Goal: Task Accomplishment & Management: Manage account settings

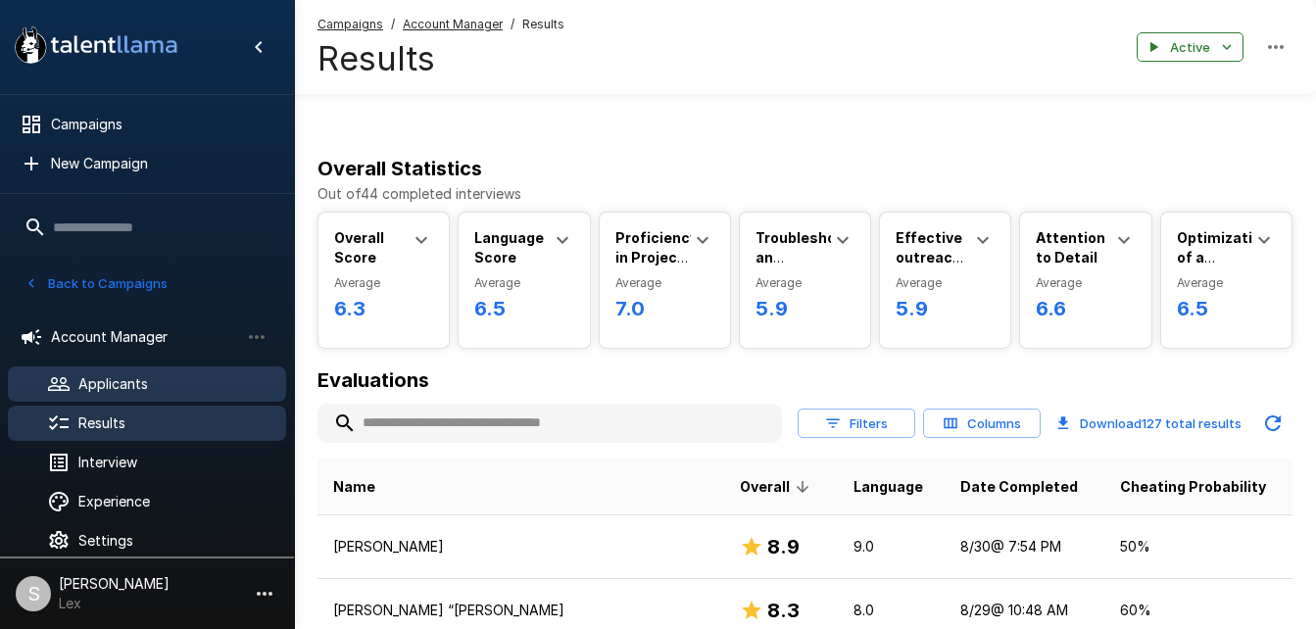
click at [128, 375] on span "Applicants" at bounding box center [174, 384] width 192 height 20
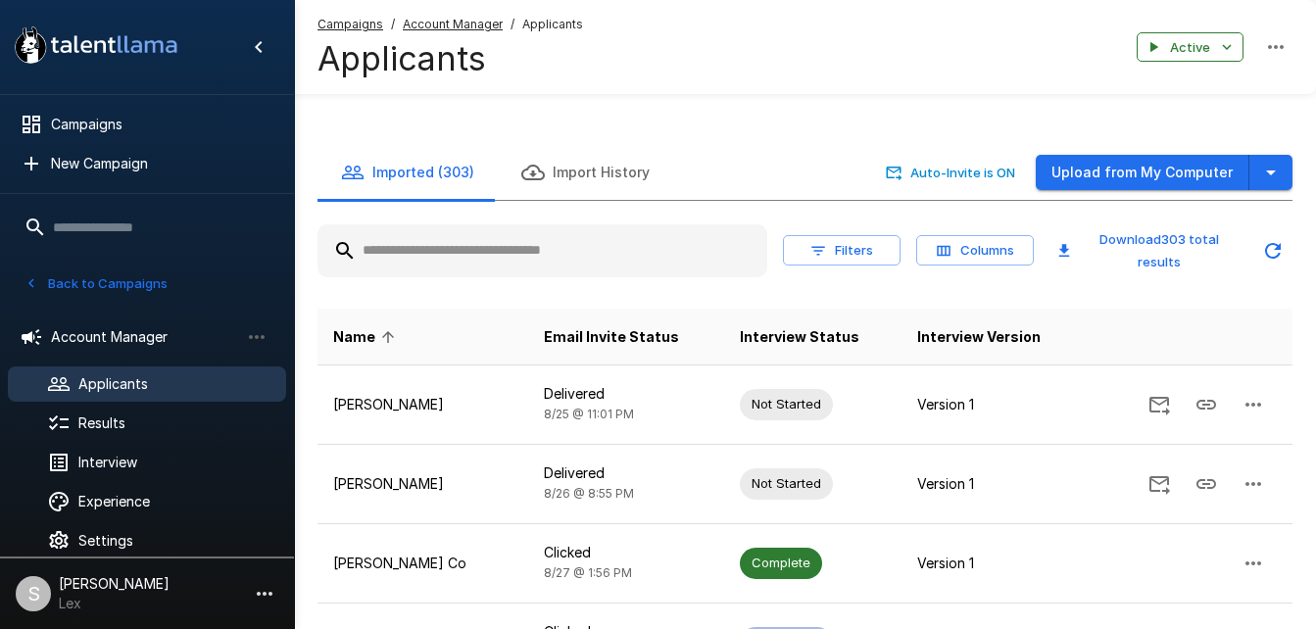
click at [1165, 155] on button "Upload from My Computer" at bounding box center [1143, 173] width 214 height 36
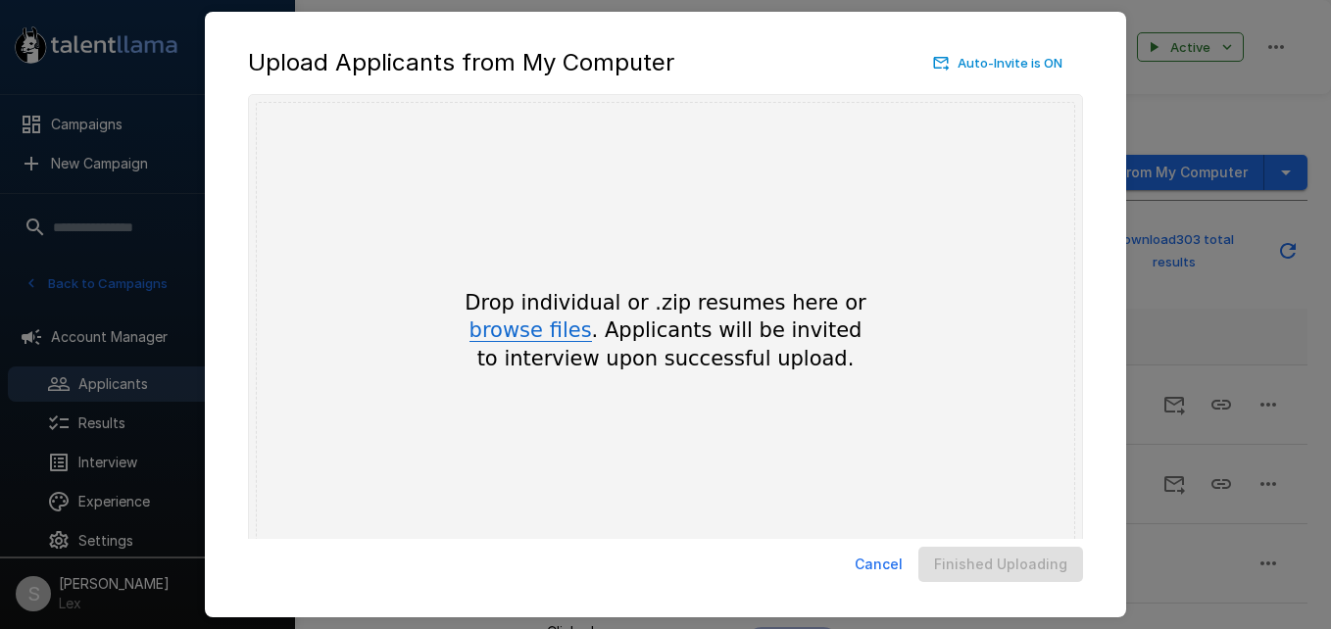
click at [544, 323] on button "browse files" at bounding box center [531, 332] width 123 height 22
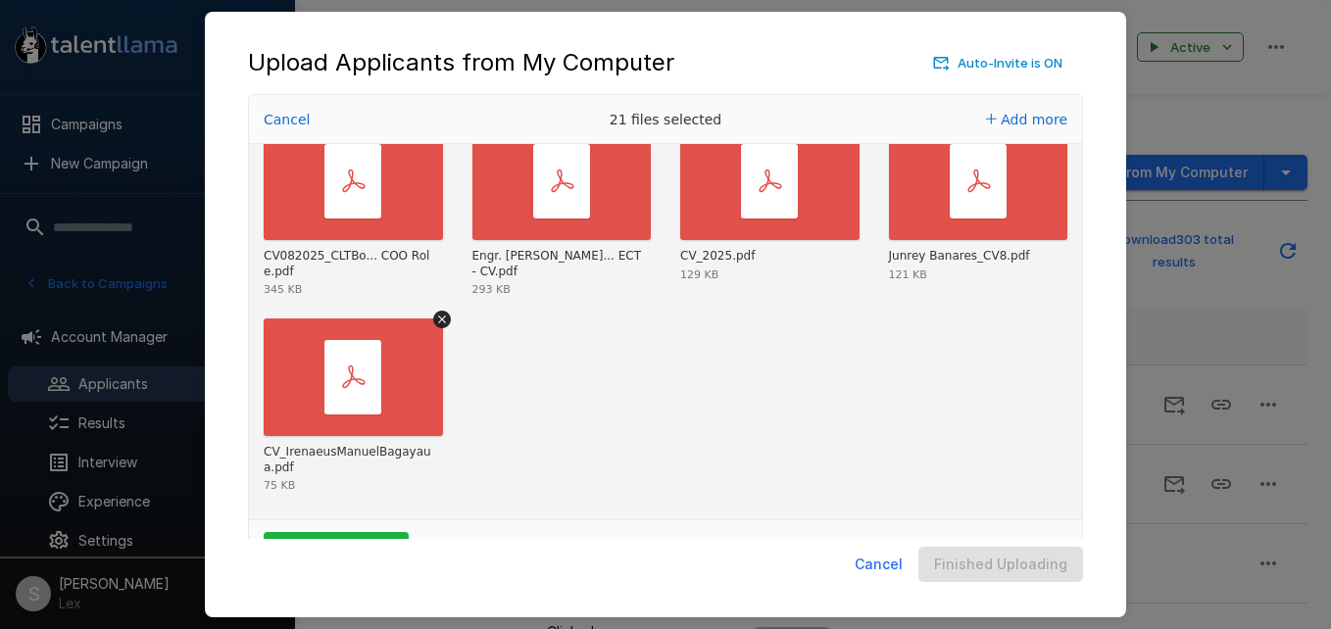
scroll to position [65, 0]
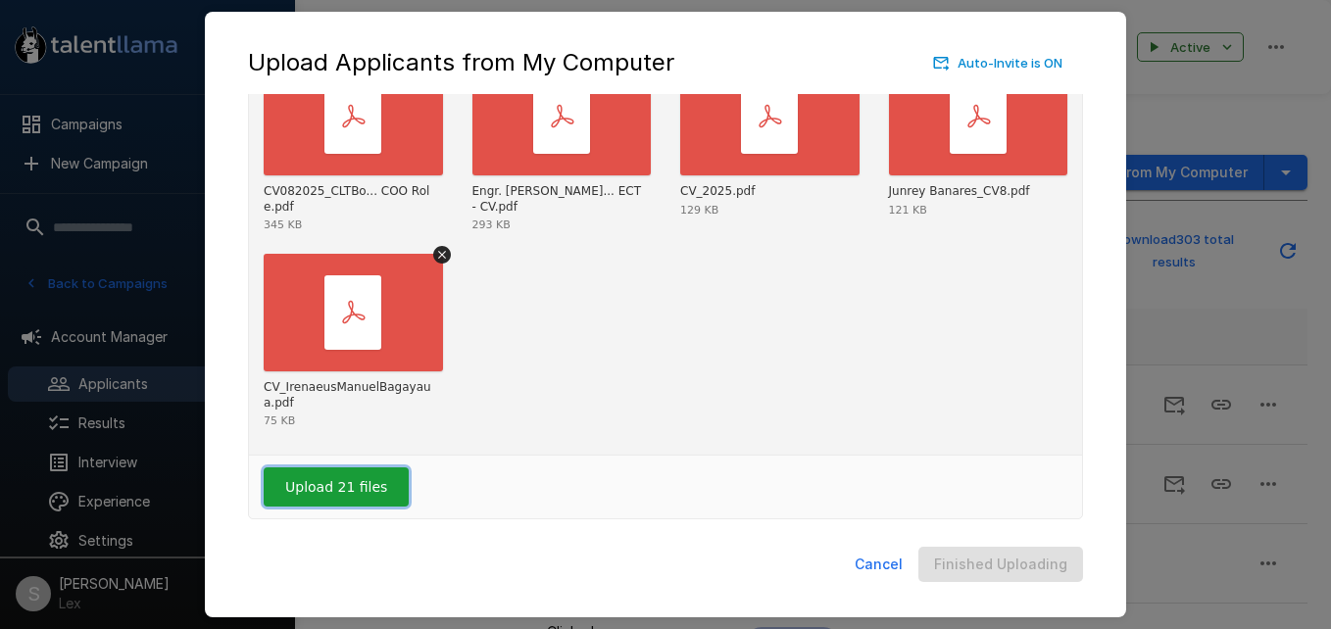
click at [301, 490] on button "Upload 21 files" at bounding box center [336, 487] width 145 height 39
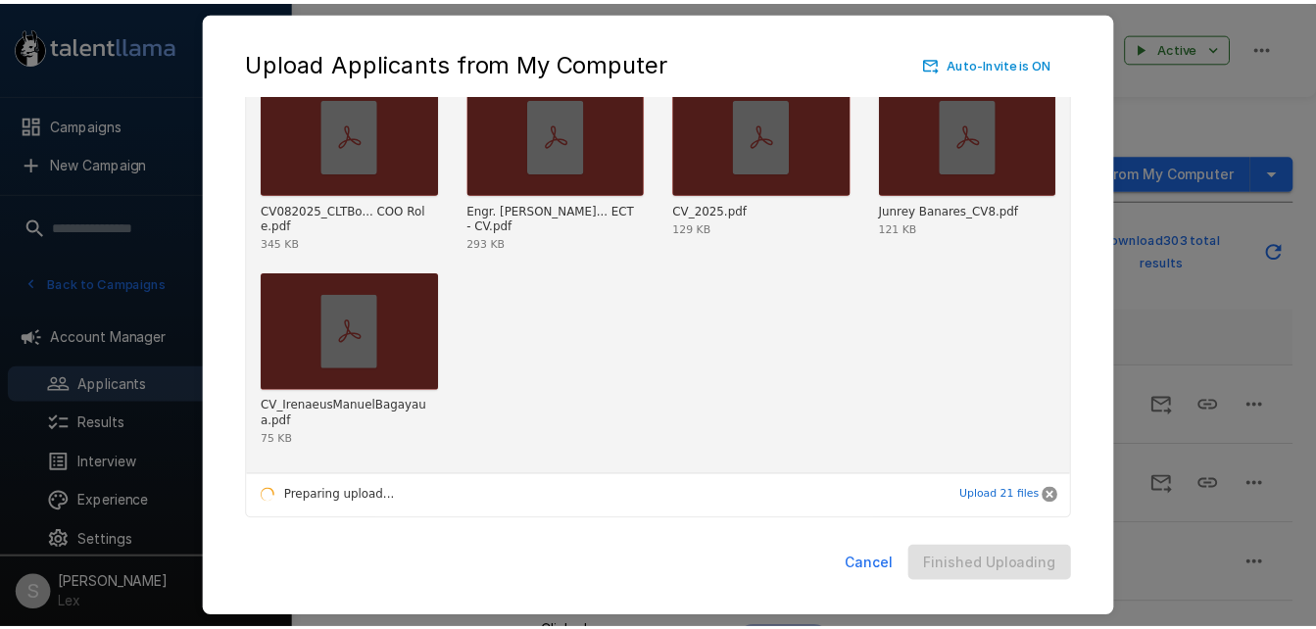
scroll to position [802, 0]
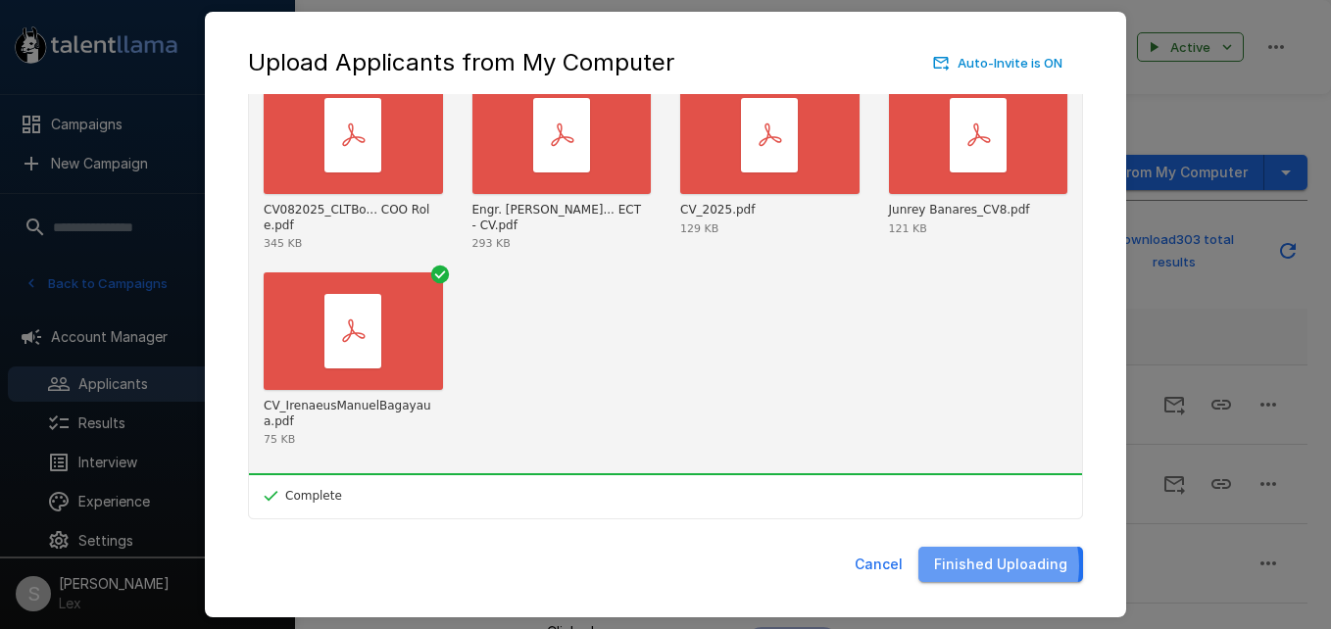
click at [983, 566] on button "Finished Uploading" at bounding box center [1000, 565] width 165 height 36
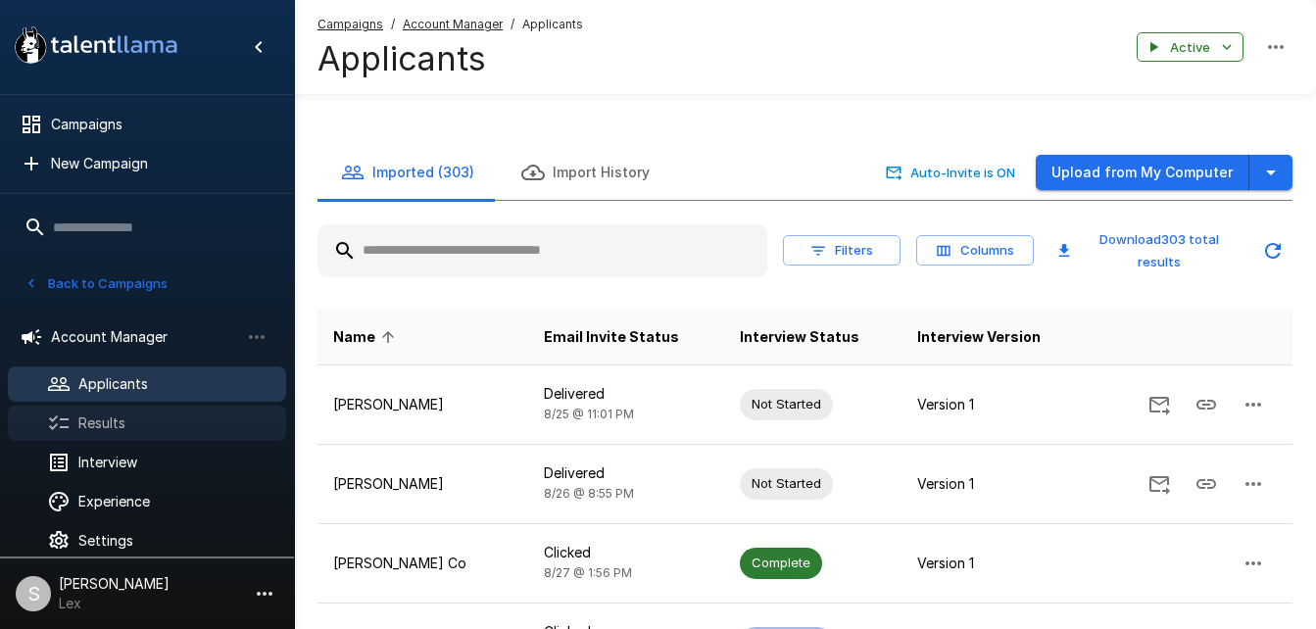
click at [106, 419] on span "Results" at bounding box center [174, 424] width 192 height 20
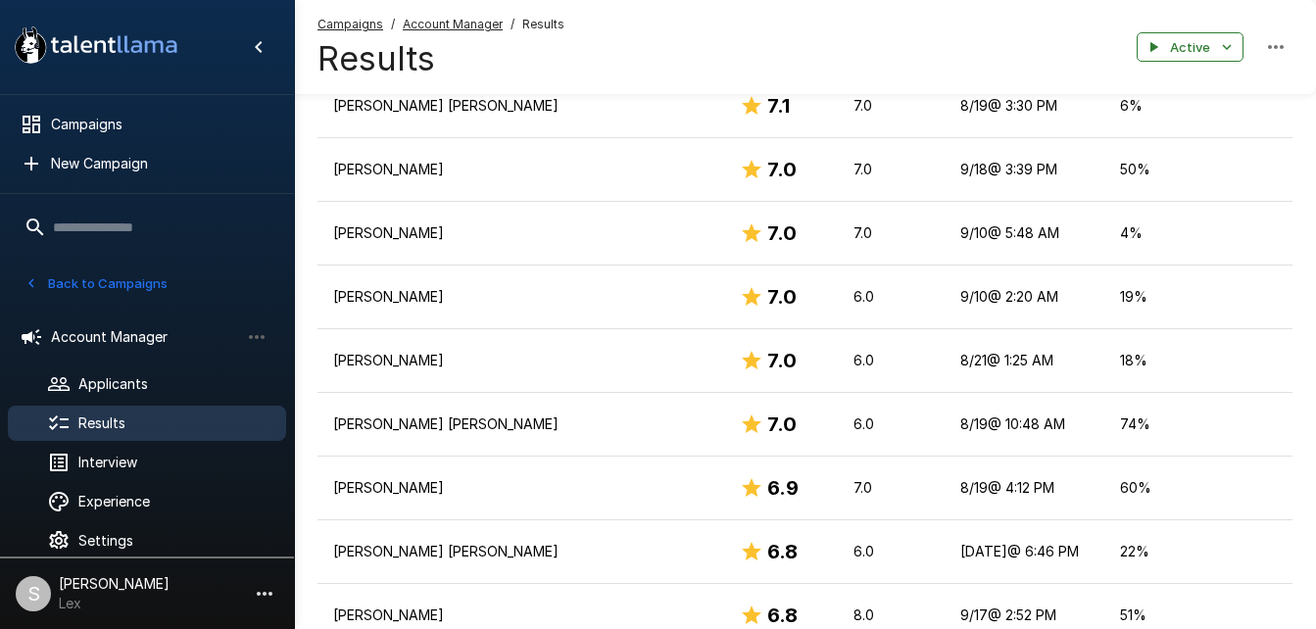
scroll to position [938, 0]
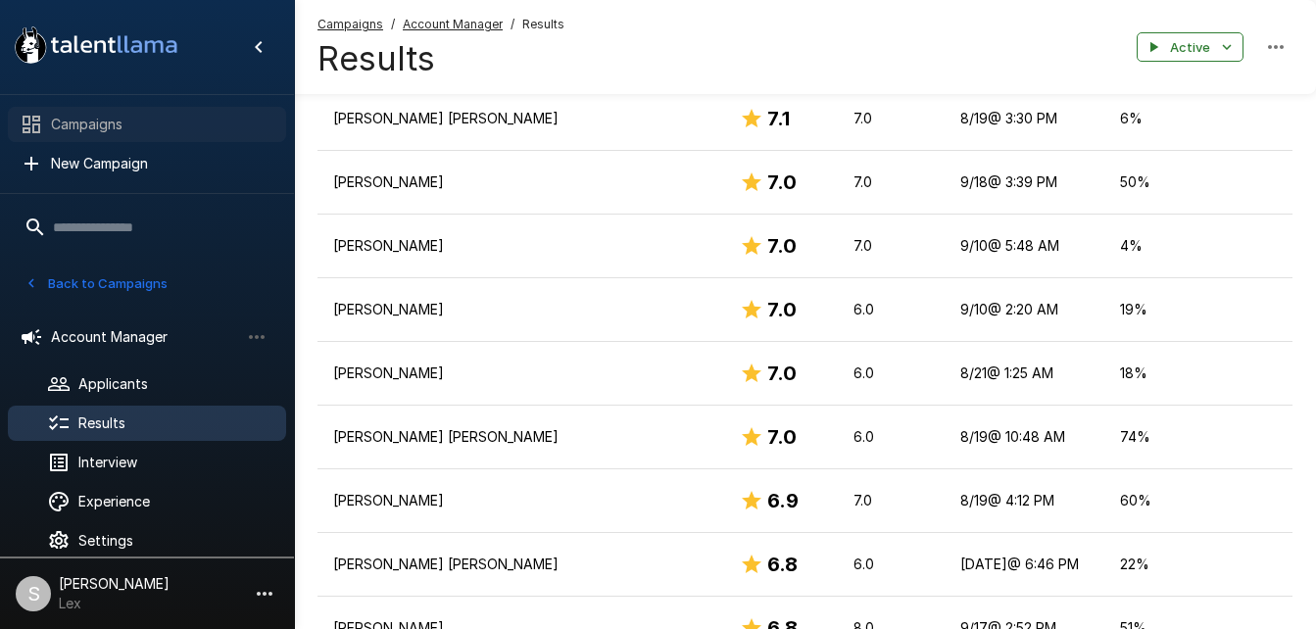
click at [106, 129] on span "Campaigns" at bounding box center [161, 125] width 220 height 20
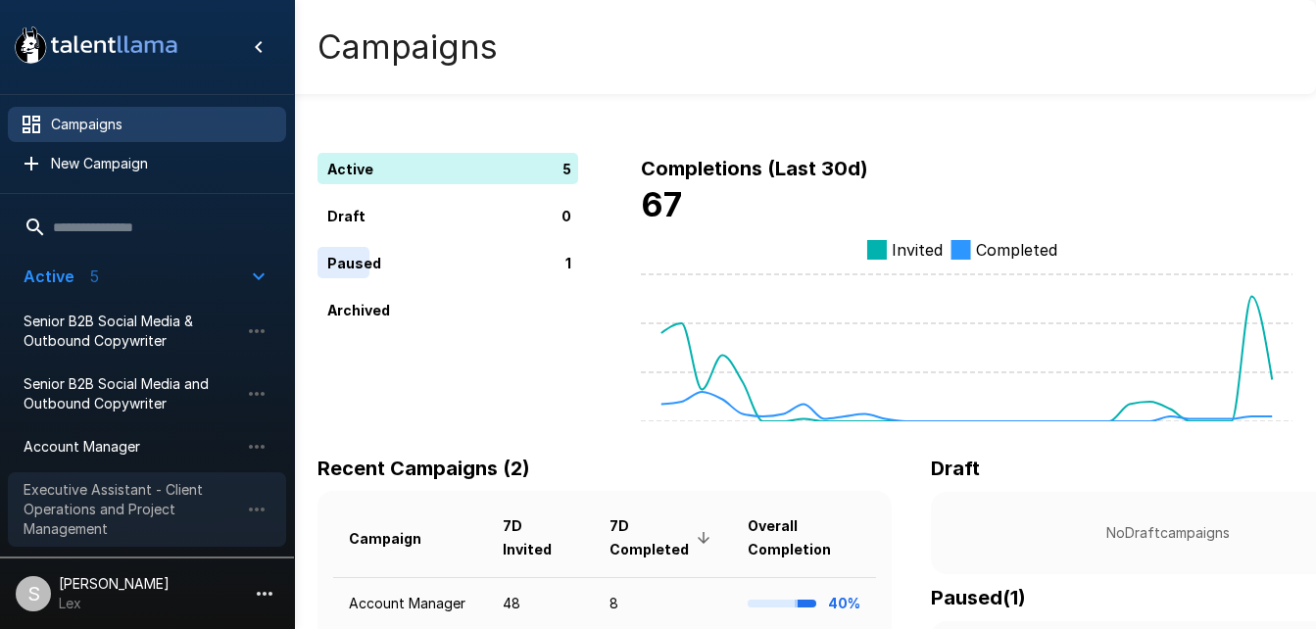
click at [98, 489] on span "Executive Assistant - Client Operations and Project Management" at bounding box center [132, 509] width 216 height 59
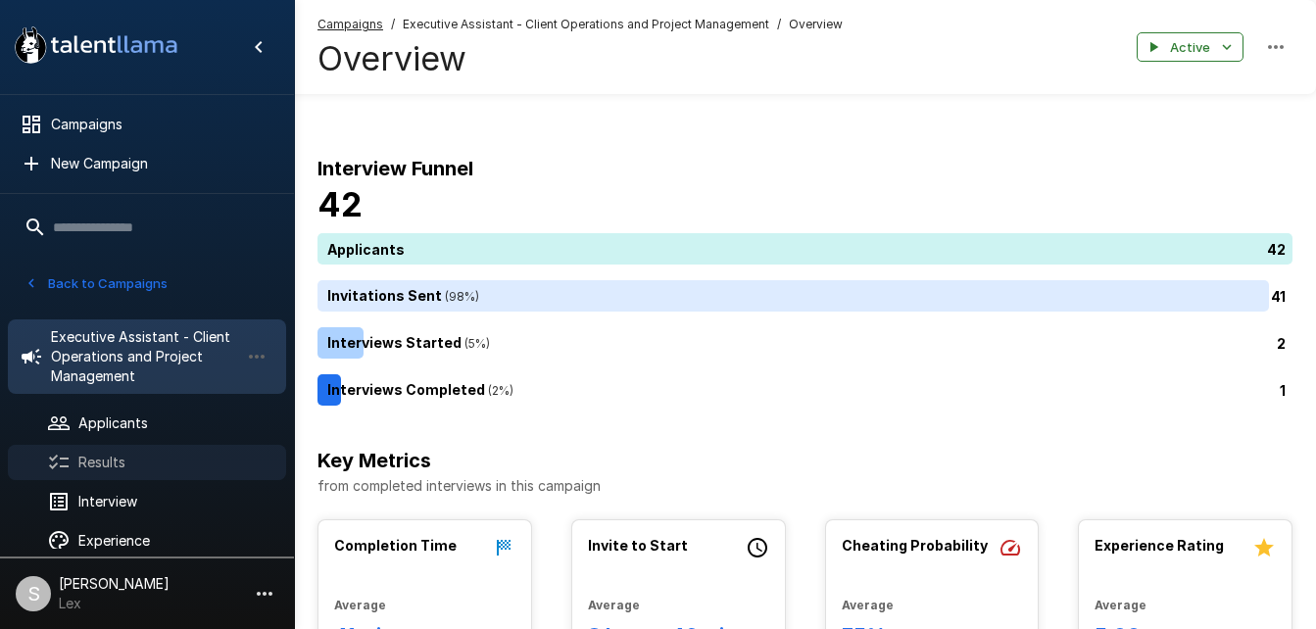
click at [137, 458] on span "Results" at bounding box center [174, 463] width 192 height 20
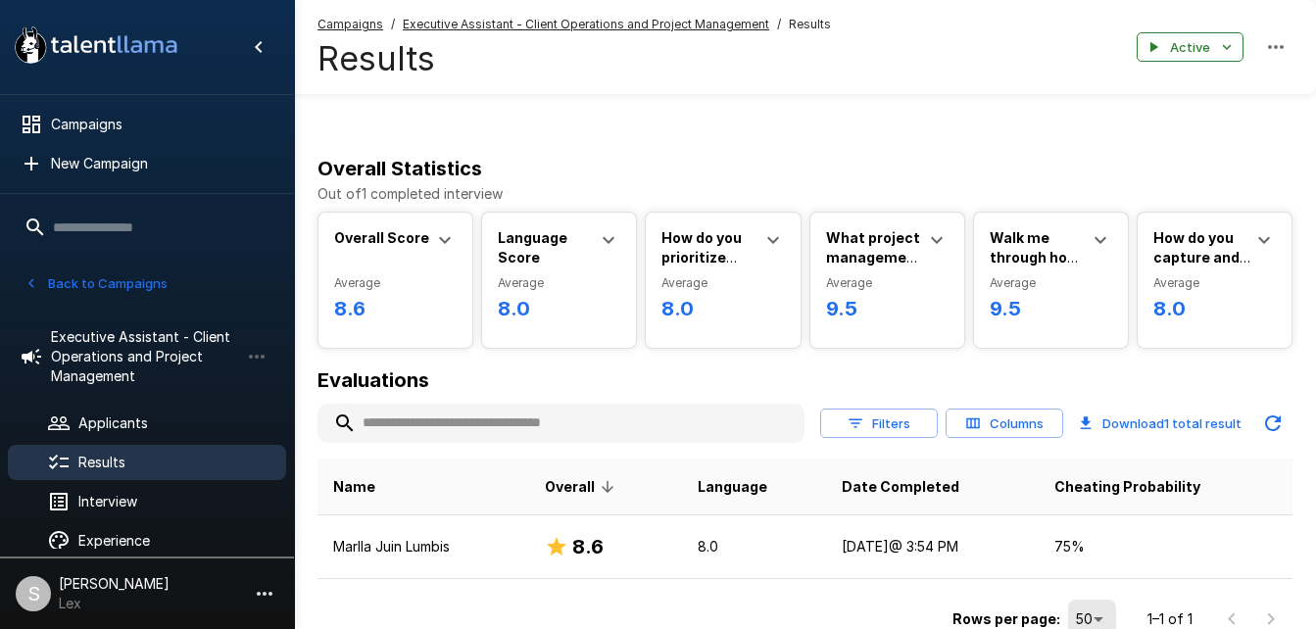
scroll to position [51, 0]
